Goal: Task Accomplishment & Management: Manage account settings

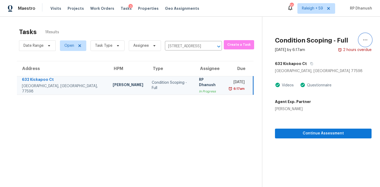
click at [361, 40] on button "button" at bounding box center [365, 40] width 13 height 13
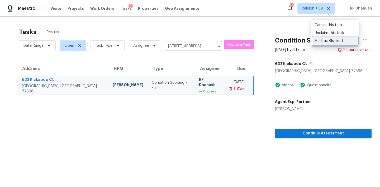
click at [327, 41] on div "Mark as Blocked" at bounding box center [335, 40] width 41 height 5
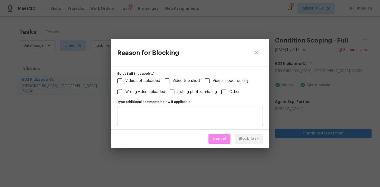
click at [201, 114] on textarea "Type additional comments below if applicable" at bounding box center [189, 115] width 139 height 11
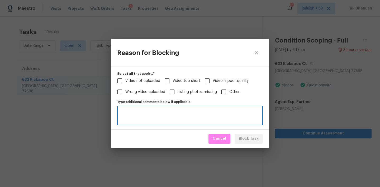
paste textarea "Insufficient video hence escalated to AEP - https://opendoor.slack.com/archives…"
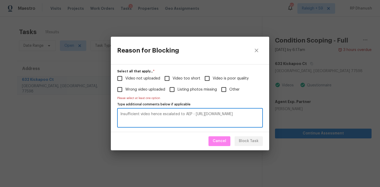
type textarea "Insufficient video hence escalated to AEP - https://opendoor.slack.com/archives…"
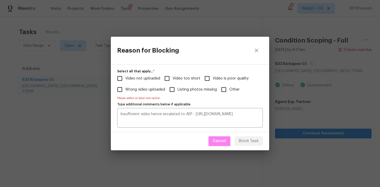
click at [174, 75] on label "Video too short" at bounding box center [181, 78] width 39 height 11
click at [173, 75] on input "Video too short" at bounding box center [167, 78] width 11 height 11
checkbox input "true"
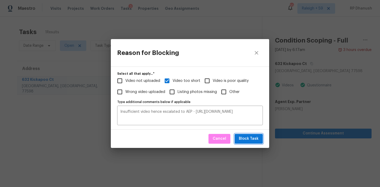
click at [248, 135] on button "Block Task" at bounding box center [249, 139] width 28 height 10
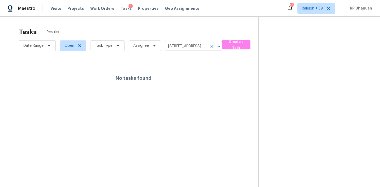
click at [194, 45] on input "632 Kickapoo Ct, Webster, TX 77598" at bounding box center [186, 46] width 42 height 8
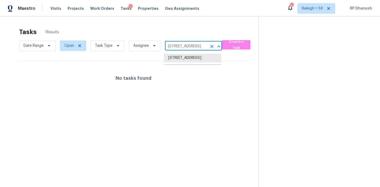
click at [194, 45] on input "632 Kickapoo Ct, Webster, TX 77598" at bounding box center [186, 46] width 42 height 8
paste input "5050 Hawthorne Rd, La Plata, MD 20646"
type input "5050 Hawthorne Rd, La Plata, MD 20646"
click at [201, 66] on li "5050 Hawthorne Rd, La Plata, MD 20646" at bounding box center [192, 61] width 57 height 14
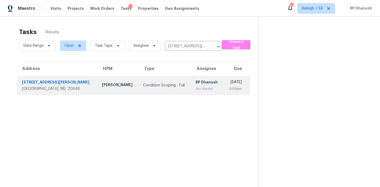
click at [228, 83] on div "[DATE]" at bounding box center [235, 82] width 14 height 7
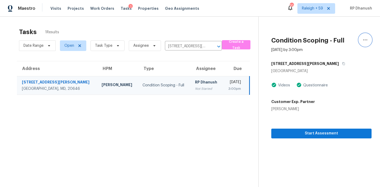
click at [364, 39] on icon "button" at bounding box center [365, 40] width 6 height 6
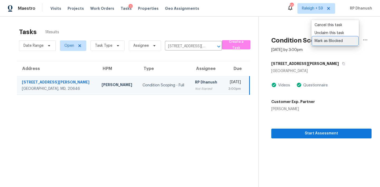
click at [327, 42] on div "Mark as Blocked" at bounding box center [335, 40] width 41 height 5
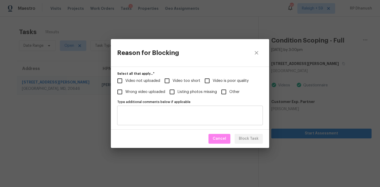
click at [166, 119] on textarea "Type additional comments below if applicable" at bounding box center [189, 115] width 139 height 11
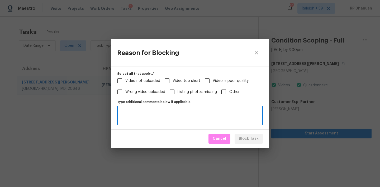
paste textarea "Insufficient video hence escalated to AEP - https://opendoor.slack.com/archives…"
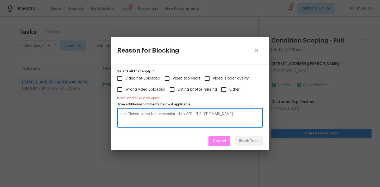
type textarea "Insufficient video hence escalated to AEP - https://opendoor.slack.com/archives…"
click at [174, 78] on span "Video too short" at bounding box center [187, 79] width 28 height 6
click at [173, 78] on input "Video too short" at bounding box center [167, 78] width 11 height 11
checkbox input "true"
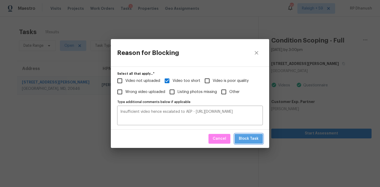
click at [253, 138] on span "Block Task" at bounding box center [249, 138] width 20 height 7
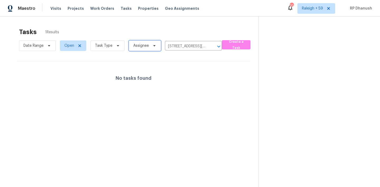
click at [143, 49] on span "Assignee" at bounding box center [145, 45] width 32 height 11
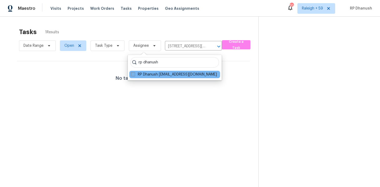
type input "rp dhanush"
click at [142, 75] on label "RP Dhanush rp.dhanush@opendoor.com" at bounding box center [174, 74] width 86 height 5
click at [134, 75] on input "RP Dhanush rp.dhanush@opendoor.com" at bounding box center [132, 73] width 3 height 3
checkbox input "true"
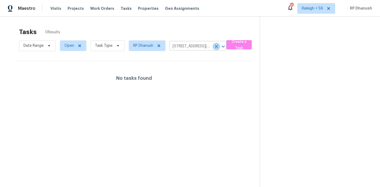
click at [216, 44] on icon "Clear" at bounding box center [216, 46] width 5 height 5
click at [71, 48] on span "Open" at bounding box center [69, 45] width 10 height 5
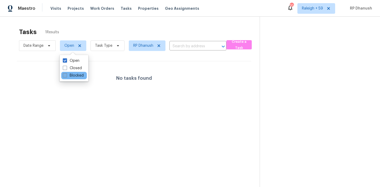
click at [78, 76] on label "Blocked" at bounding box center [73, 75] width 21 height 5
click at [66, 76] on input "Blocked" at bounding box center [64, 74] width 3 height 3
checkbox input "true"
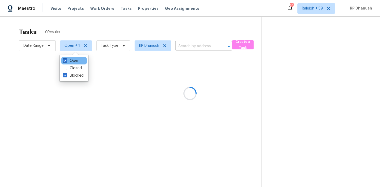
click at [77, 58] on div "Open" at bounding box center [74, 60] width 26 height 7
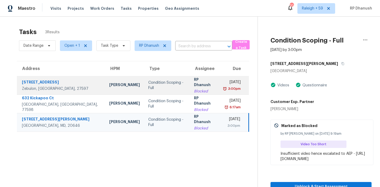
click at [225, 85] on div "Mon, Sep 29th 2025" at bounding box center [232, 82] width 17 height 7
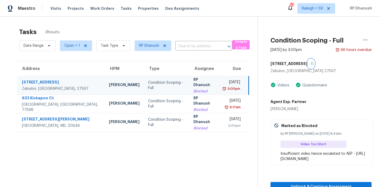
click at [311, 64] on icon "button" at bounding box center [312, 63] width 3 height 3
click at [184, 139] on section "Tasks 3 Results Date Range Open + 1 Task Type RP Dhanush ​ Create a Task Addres…" at bounding box center [132, 114] width 249 height 179
click at [74, 43] on span "Open + 1" at bounding box center [76, 45] width 32 height 11
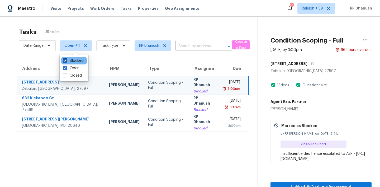
click at [73, 61] on label "Blocked" at bounding box center [73, 60] width 21 height 5
click at [66, 61] on input "Blocked" at bounding box center [64, 59] width 3 height 3
checkbox input "false"
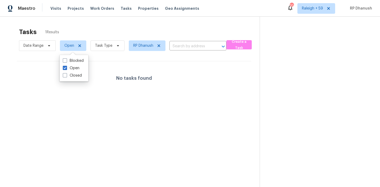
click at [161, 130] on section "Tasks 1 Results Date Range Open Task Type RP Dhanush ​ Create a Task No tasks f…" at bounding box center [133, 114] width 251 height 179
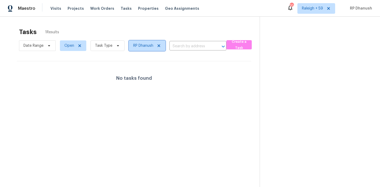
click at [141, 48] on span "RP Dhanush" at bounding box center [143, 45] width 20 height 5
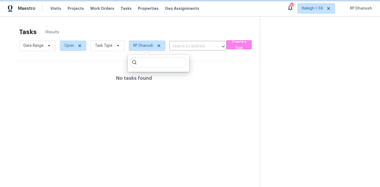
click at [158, 46] on icon at bounding box center [159, 45] width 3 height 3
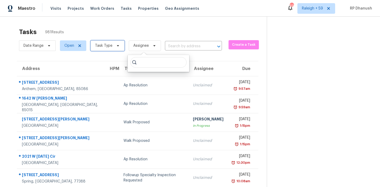
click at [114, 43] on span "Task Type" at bounding box center [108, 45] width 34 height 11
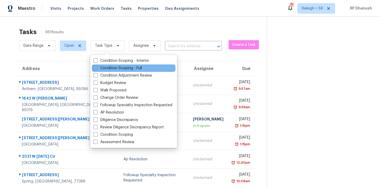
click at [112, 65] on div "Condition Scoping - Full" at bounding box center [134, 67] width 84 height 7
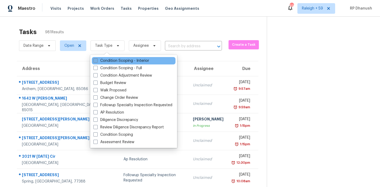
click at [112, 62] on label "Condition Scoping - Interior" at bounding box center [121, 60] width 56 height 5
click at [97, 62] on input "Condition Scoping - Interior" at bounding box center [94, 59] width 3 height 3
checkbox input "true"
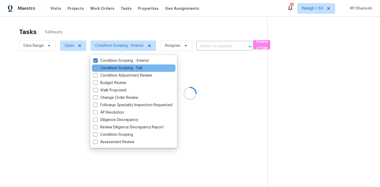
click at [112, 68] on label "Condition Scoping - Full" at bounding box center [117, 67] width 49 height 5
click at [97, 68] on input "Condition Scoping - Full" at bounding box center [94, 66] width 3 height 3
checkbox input "true"
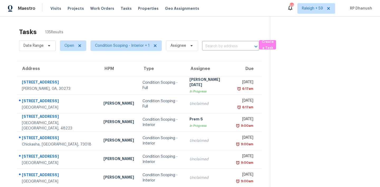
click at [157, 28] on div "Tasks 135 Results" at bounding box center [144, 32] width 251 height 14
